Goal: Ask a question

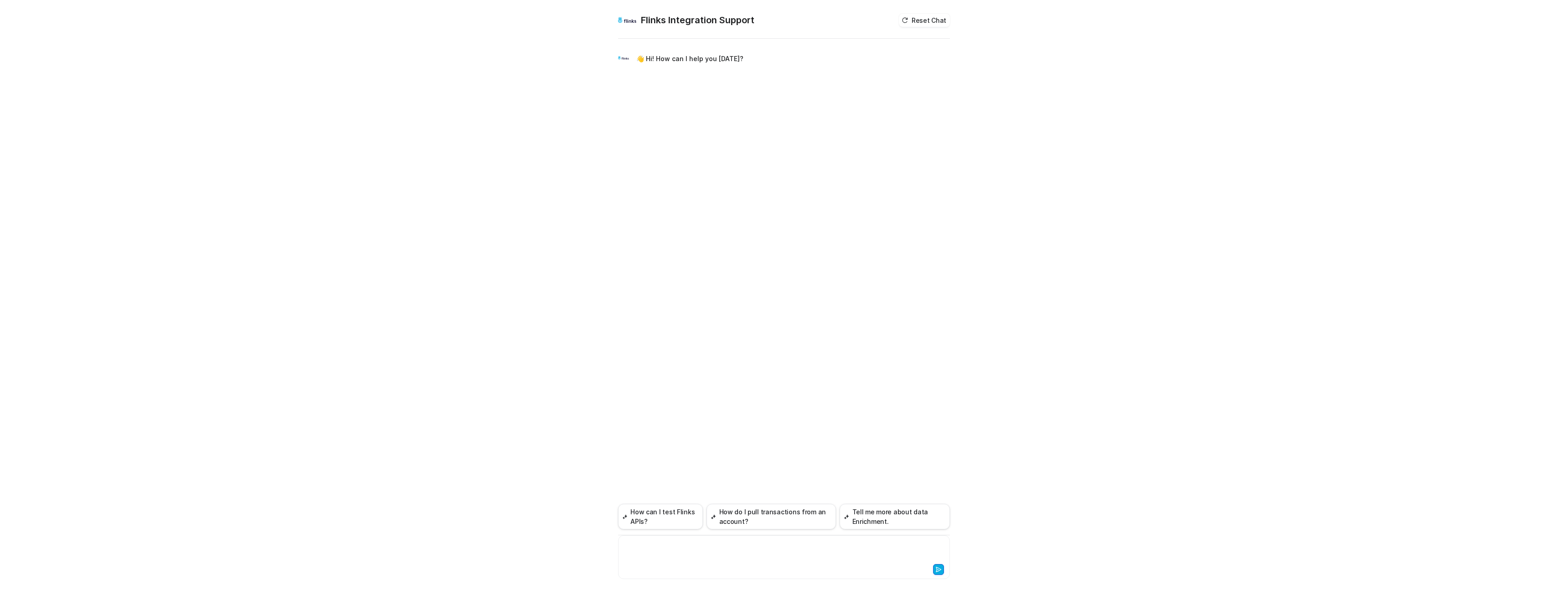
click at [657, 544] on div at bounding box center [784, 552] width 327 height 21
paste div
